Goal: Task Accomplishment & Management: Use online tool/utility

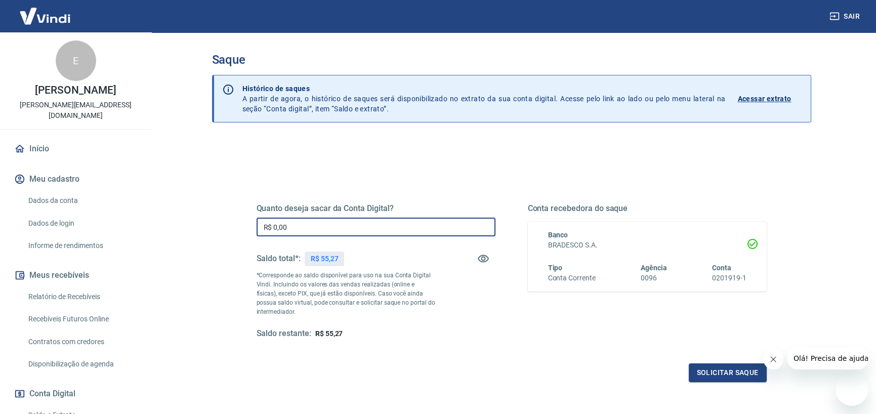
click at [310, 229] on input "R$ 0,00" at bounding box center [376, 227] width 239 height 19
click at [276, 228] on input "R$ 0,00" at bounding box center [376, 227] width 239 height 19
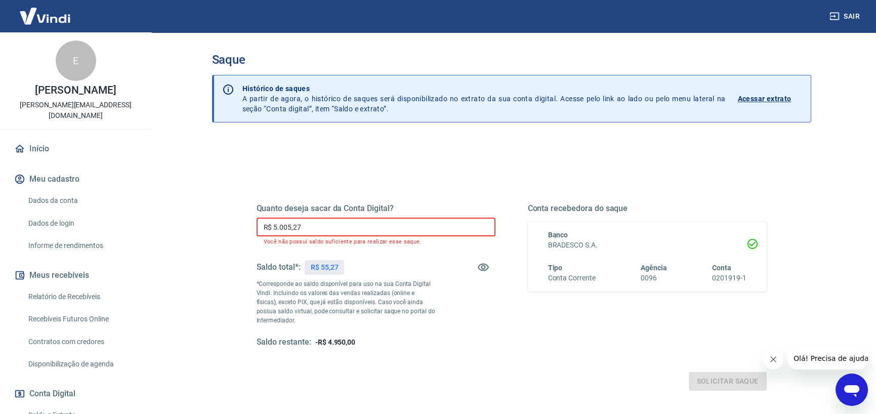
drag, startPoint x: 314, startPoint y: 223, endPoint x: 261, endPoint y: 230, distance: 53.6
click at [261, 230] on input "R$ 5.005,27" at bounding box center [376, 227] width 239 height 19
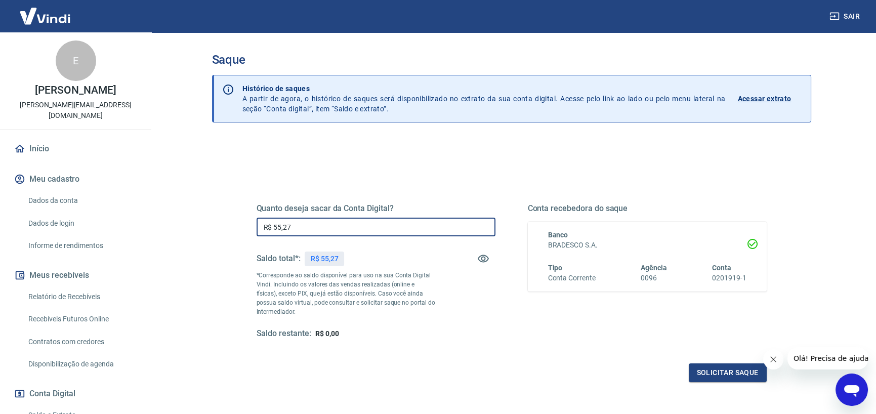
type input "R$ 55,27"
click at [432, 341] on div "Quanto deseja sacar da Conta Digital? R$ 55,27 ​ Saldo total*: R$ 55,27 *Corres…" at bounding box center [512, 280] width 510 height 203
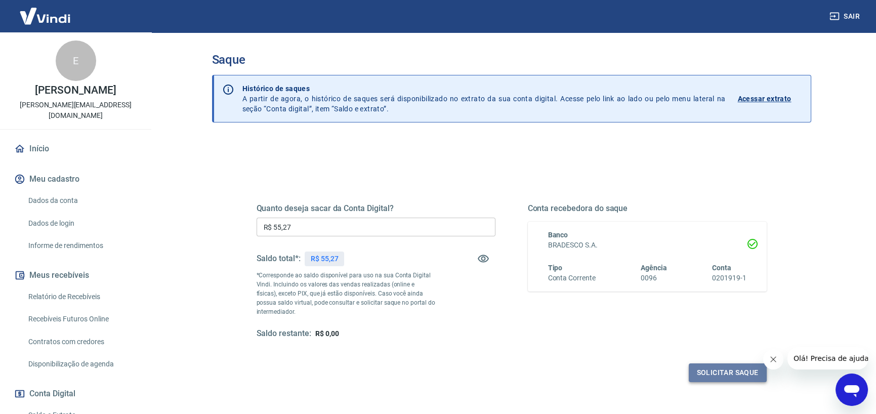
click at [734, 373] on button "Solicitar saque" at bounding box center [728, 372] width 78 height 19
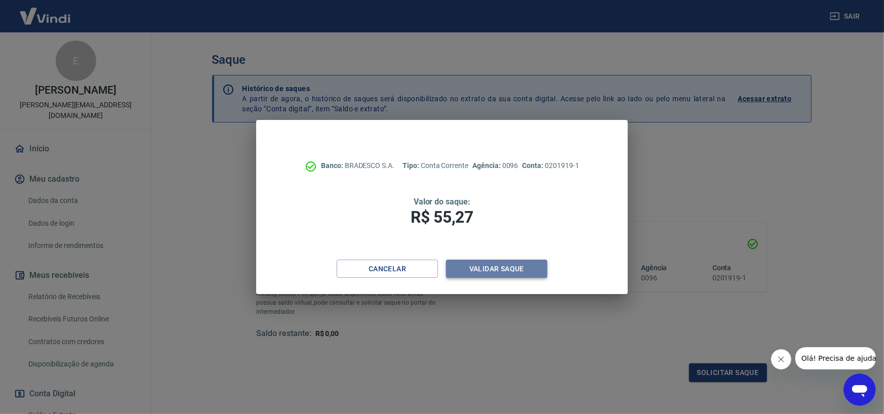
click at [494, 271] on button "Validar saque" at bounding box center [496, 269] width 101 height 19
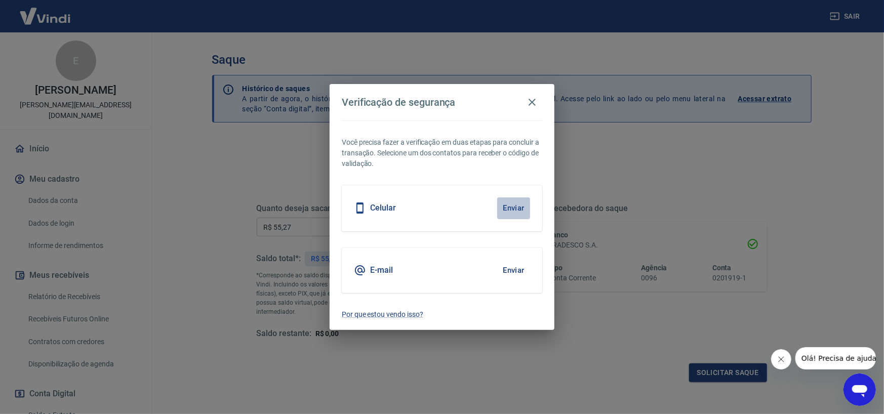
click at [508, 207] on button "Enviar" at bounding box center [513, 207] width 33 height 21
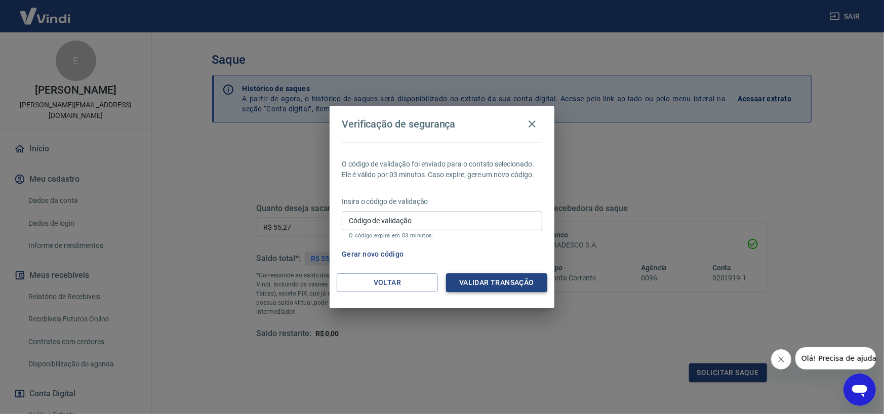
click at [496, 278] on button "Validar transação" at bounding box center [496, 282] width 101 height 19
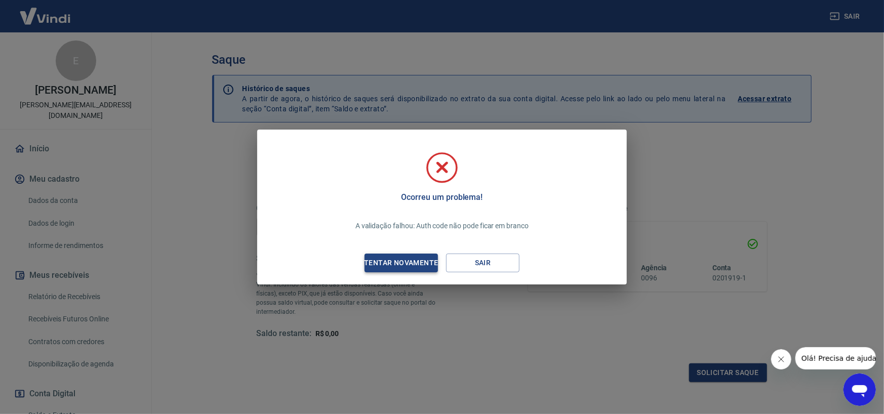
click at [406, 260] on div "Tentar novamente" at bounding box center [401, 263] width 98 height 13
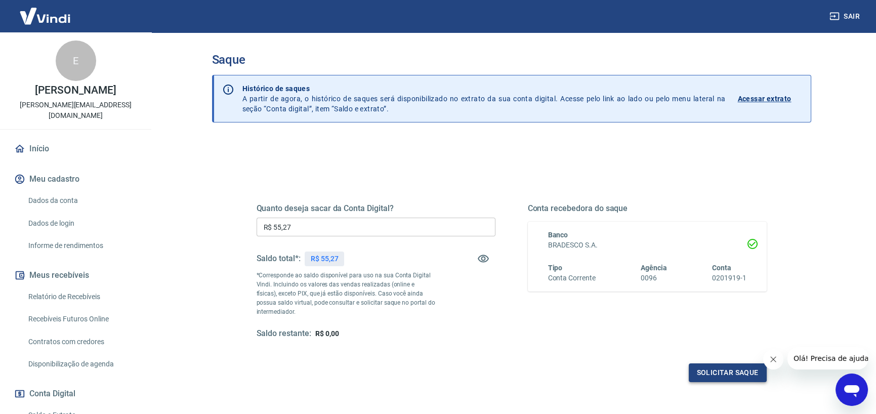
click at [736, 375] on button "Solicitar saque" at bounding box center [728, 372] width 78 height 19
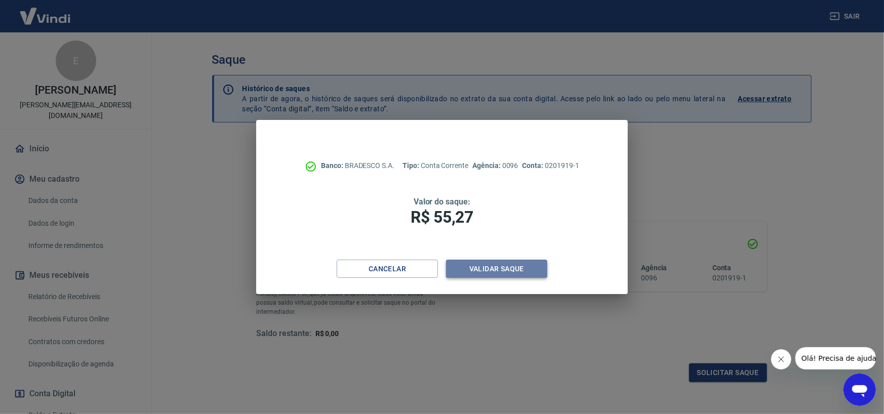
click at [493, 268] on button "Validar saque" at bounding box center [496, 269] width 101 height 19
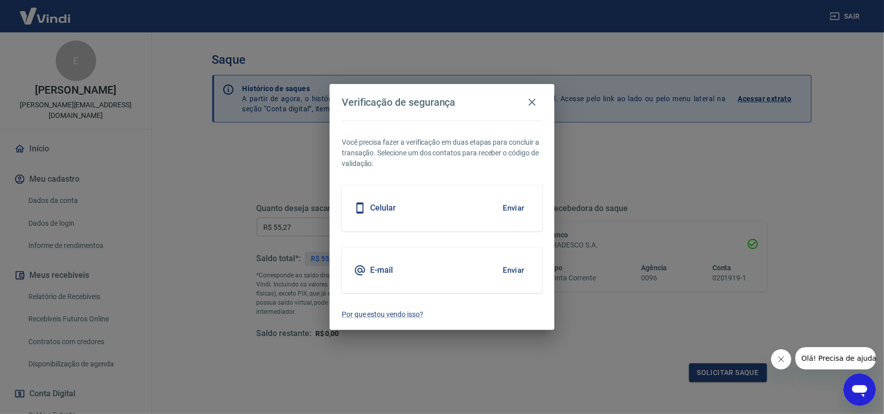
click at [511, 206] on button "Enviar" at bounding box center [513, 207] width 33 height 21
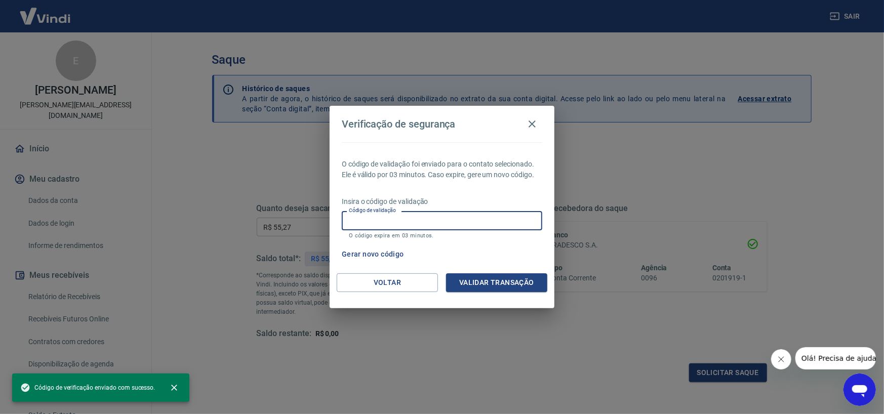
click at [423, 219] on input "Código de validação" at bounding box center [442, 220] width 200 height 19
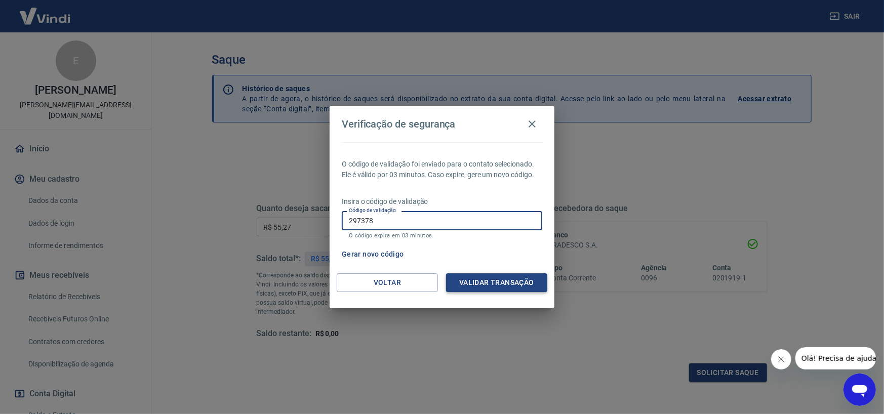
click at [503, 280] on button "Validar transação" at bounding box center [496, 282] width 101 height 19
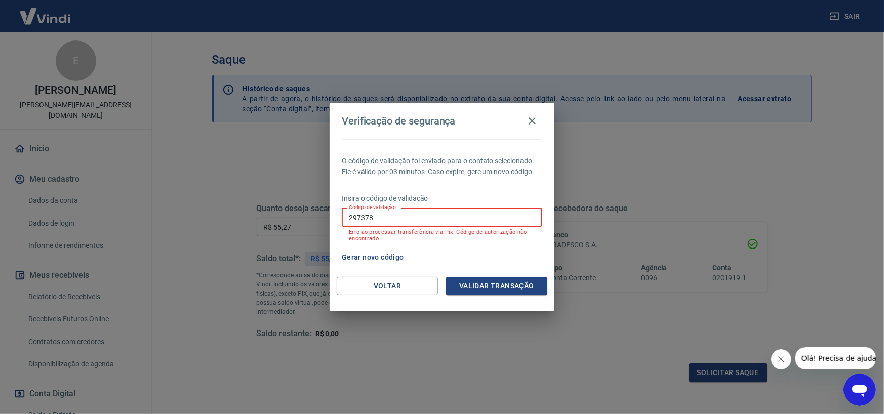
drag, startPoint x: 384, startPoint y: 218, endPoint x: 242, endPoint y: 202, distance: 143.0
click at [250, 218] on div "Verificação de segurança O código de validação foi enviado para o contato selec…" at bounding box center [442, 207] width 884 height 414
type input "182748"
click at [492, 288] on button "Validar transação" at bounding box center [496, 286] width 101 height 19
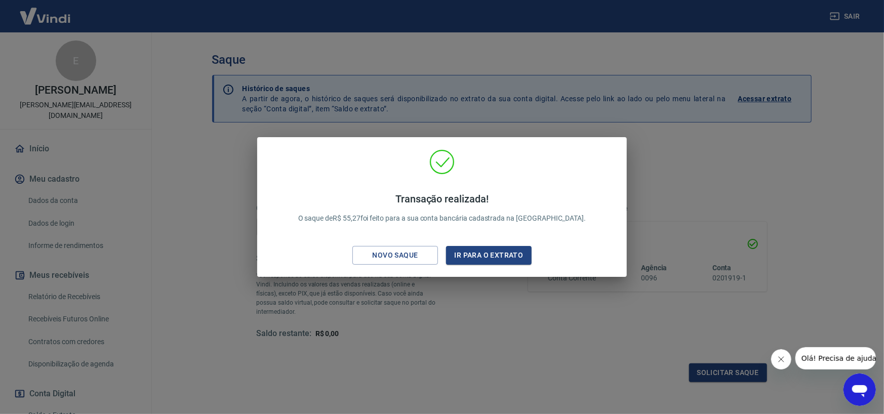
click at [773, 183] on div "Transação realizada! O saque de R$ 55,27 foi feito para a sua conta bancária ca…" at bounding box center [442, 207] width 884 height 414
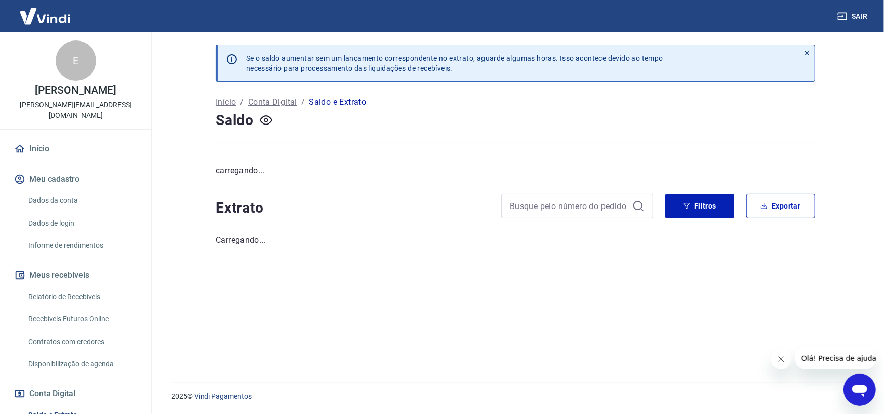
click at [38, 138] on link "Início" at bounding box center [75, 149] width 127 height 22
